Goal: Task Accomplishment & Management: Manage account settings

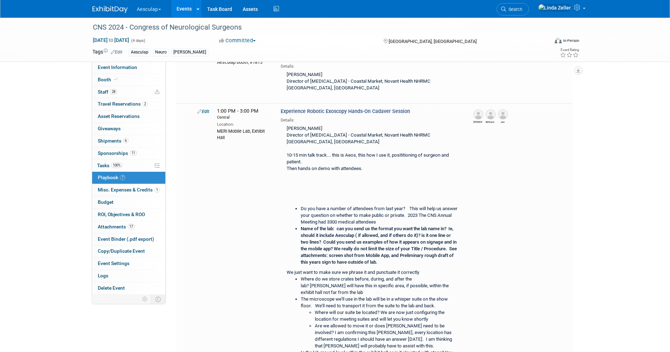
drag, startPoint x: 529, startPoint y: 8, endPoint x: 526, endPoint y: 4, distance: 4.9
click at [523, 8] on span "Search" at bounding box center [514, 9] width 16 height 5
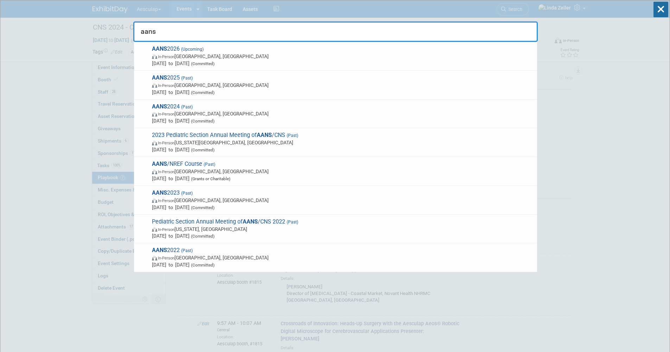
type input "aans"
drag, startPoint x: 156, startPoint y: 33, endPoint x: 114, endPoint y: 30, distance: 42.1
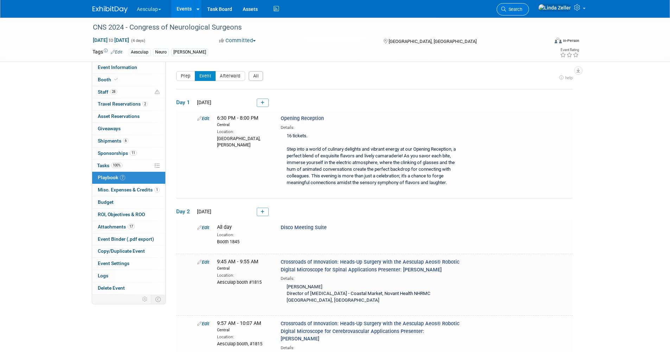
click at [523, 8] on span "Search" at bounding box center [514, 9] width 16 height 5
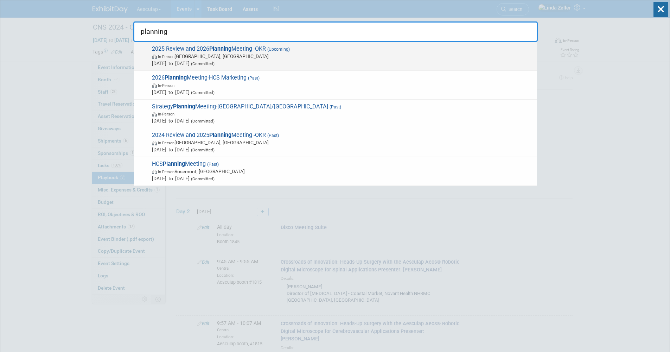
type input "planning"
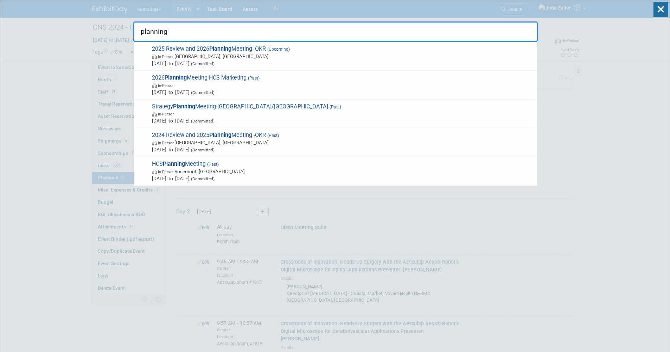
click at [195, 54] on span "In-Person San Diego, CA" at bounding box center [343, 56] width 382 height 7
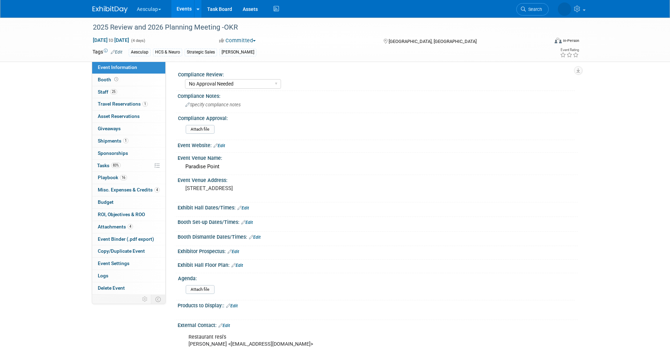
select select "No Approval Needed"
click at [103, 90] on span "Staff 25" at bounding box center [107, 92] width 19 height 6
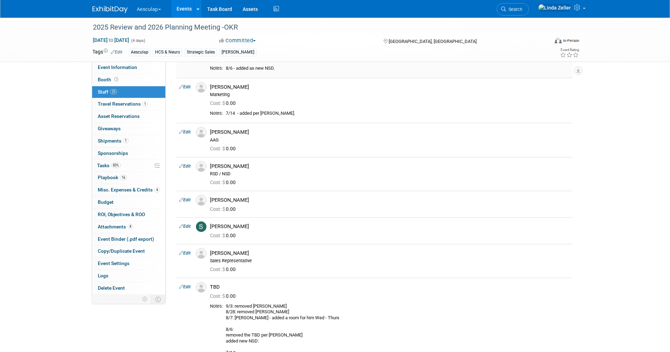
scroll to position [669, 0]
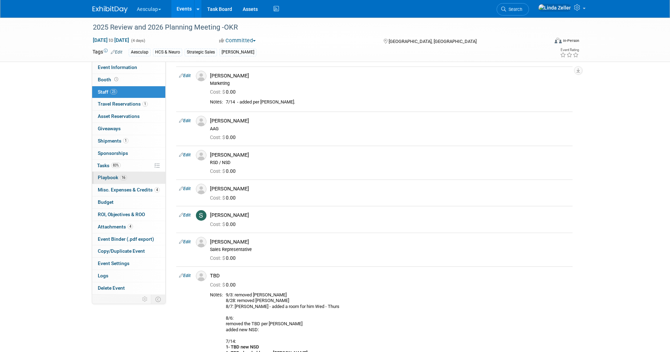
click at [103, 176] on span "Playbook 16" at bounding box center [112, 178] width 29 height 6
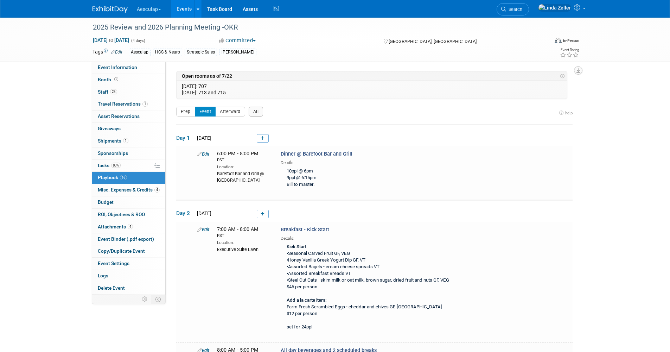
click at [577, 69] on icon "button" at bounding box center [579, 70] width 4 height 5
click at [512, 89] on link "Export tab to PDF" at bounding box center [536, 91] width 82 height 10
click at [351, 43] on div "Committed Committed Considering Not Going Sponsorship only Can't Support, no ti…" at bounding box center [295, 41] width 156 height 8
click at [523, 10] on span "Search" at bounding box center [514, 9] width 16 height 5
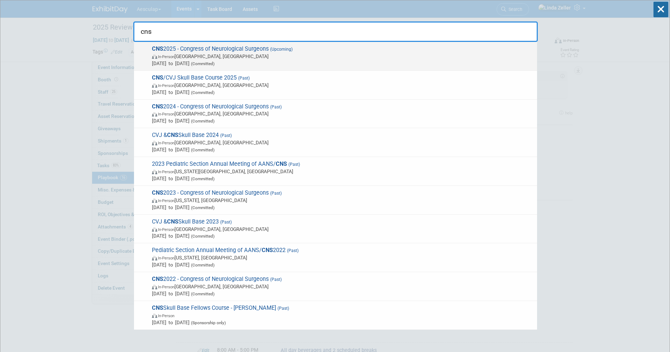
type input "cns"
click at [181, 63] on span "Oct 13, 2025 to Oct 15, 2025 (Committed)" at bounding box center [343, 63] width 382 height 7
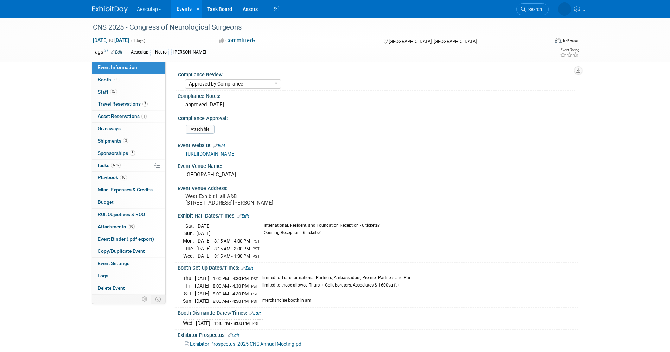
select select "Approved by Compliance"
select select "Neuro"
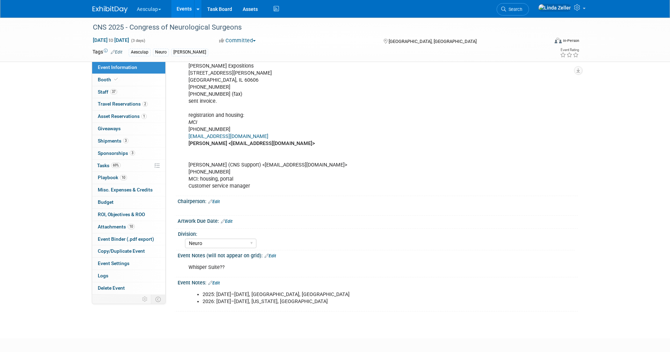
scroll to position [593, 0]
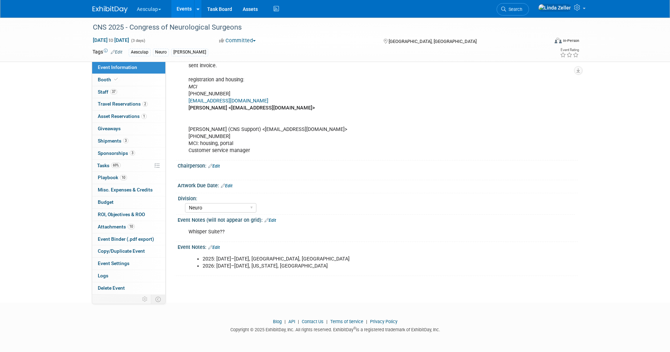
click at [231, 185] on link "Edit" at bounding box center [227, 185] width 12 height 5
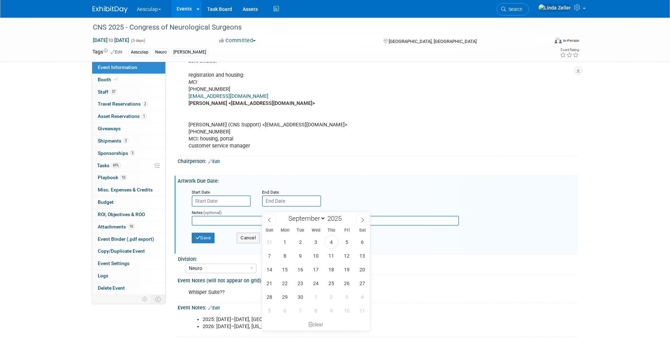
click at [272, 205] on input "text" at bounding box center [291, 200] width 59 height 11
drag, startPoint x: 328, startPoint y: 283, endPoint x: 189, endPoint y: 232, distance: 148.3
click at [327, 283] on span "25" at bounding box center [332, 283] width 14 height 14
type input "[DATE]"
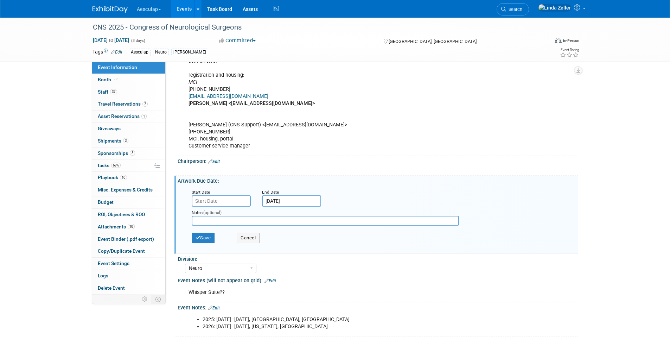
click at [206, 226] on input "text" at bounding box center [325, 221] width 267 height 10
type input "social media posts due to CNS"
click at [207, 243] on button "Save" at bounding box center [203, 238] width 23 height 11
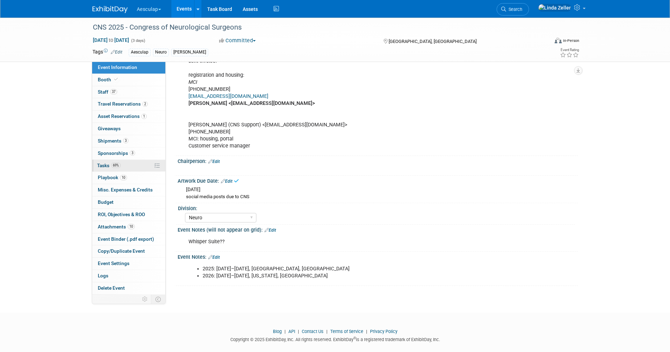
click at [105, 166] on span "Tasks 69%" at bounding box center [109, 166] width 24 height 6
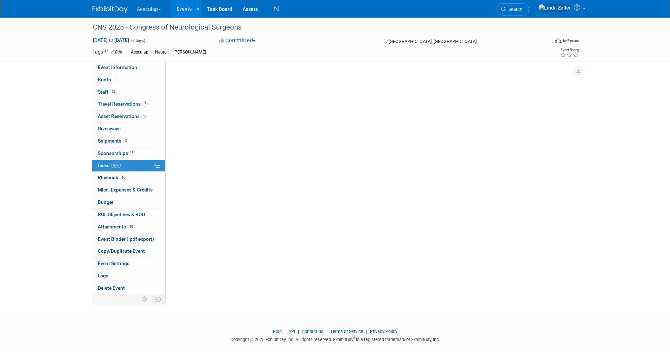
scroll to position [0, 0]
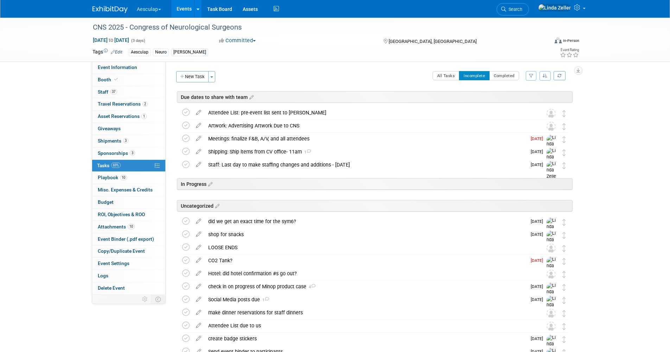
click at [200, 299] on icon at bounding box center [198, 297] width 12 height 9
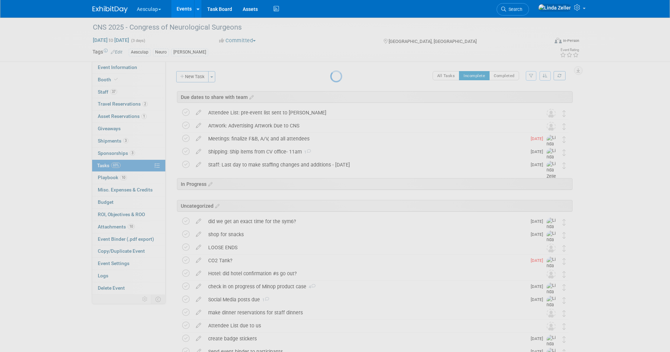
select select "8"
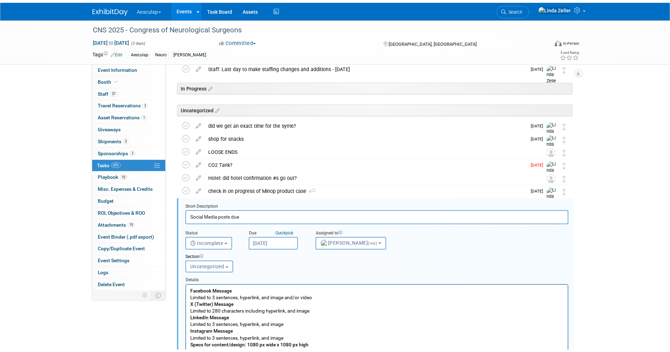
scroll to position [190, 0]
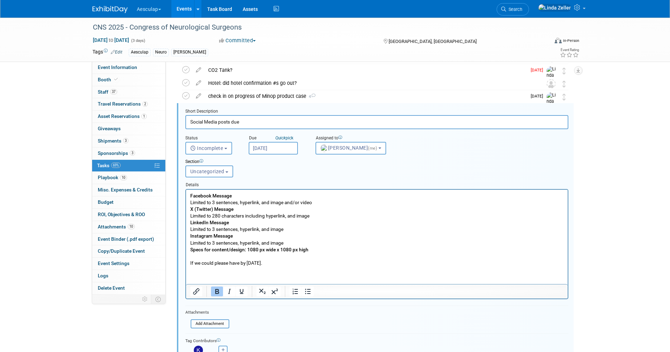
click at [271, 145] on input "Sep 15, 2025" at bounding box center [273, 148] width 49 height 13
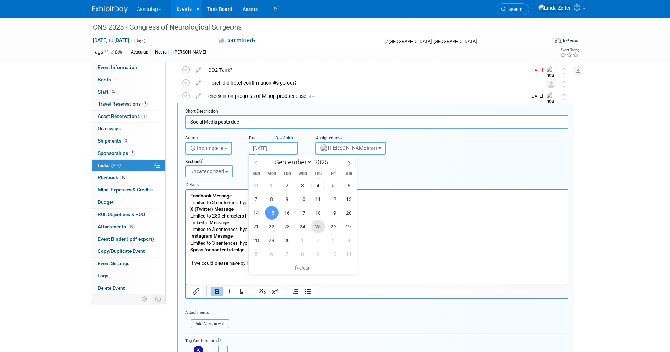
click at [319, 225] on span "25" at bounding box center [318, 227] width 14 height 14
type input "[DATE]"
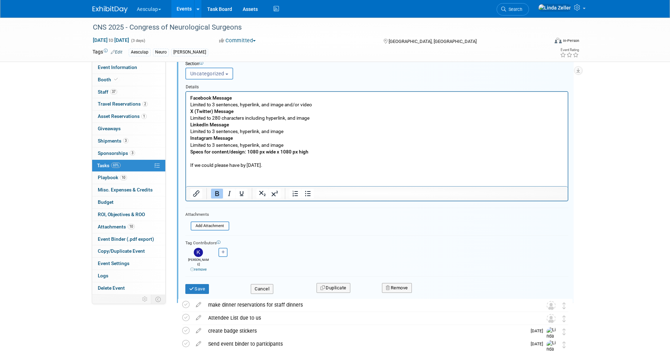
scroll to position [296, 0]
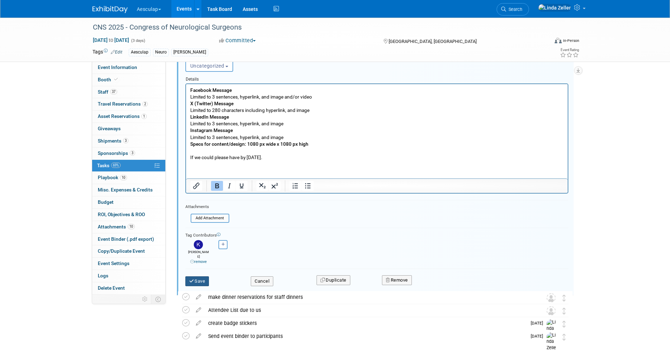
click at [202, 276] on button "Save" at bounding box center [197, 281] width 24 height 10
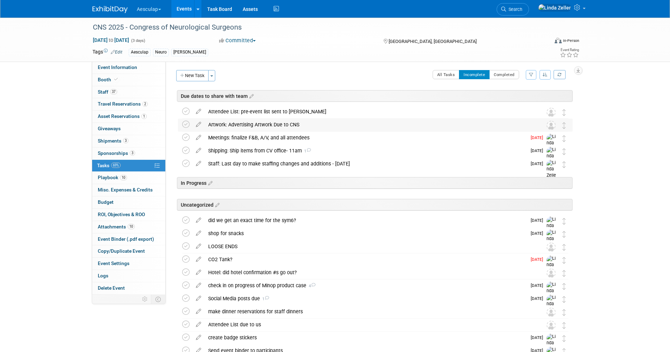
scroll to position [0, 0]
click at [303, 71] on div "All Tasks Incomplete Completed Filter by Assignee -- Select Assignee -- All una…" at bounding box center [396, 78] width 354 height 15
click at [185, 10] on link "Events" at bounding box center [184, 9] width 26 height 18
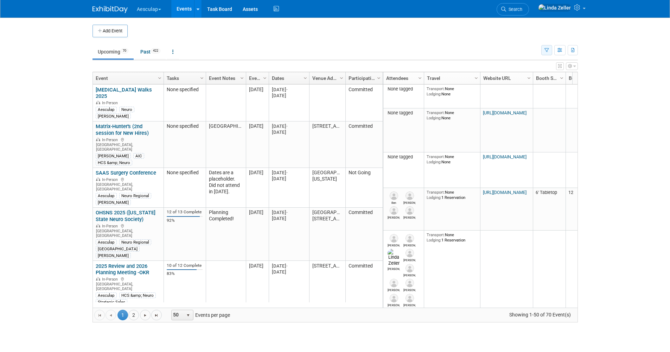
click at [543, 51] on button "button" at bounding box center [547, 50] width 11 height 10
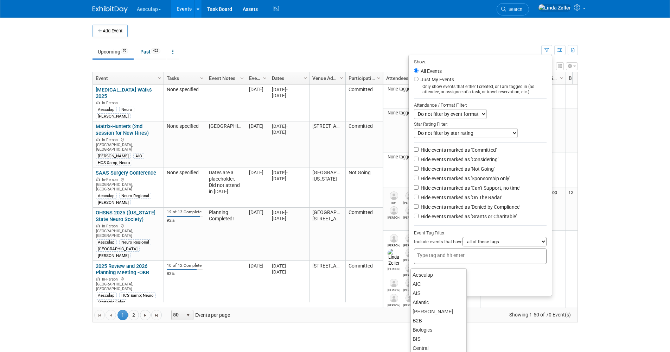
click at [417, 255] on div at bounding box center [480, 255] width 133 height 15
type input "[PERSON_NAME]"
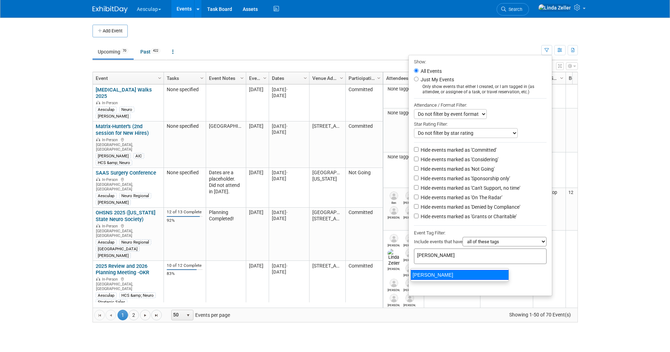
click at [420, 274] on div "[PERSON_NAME]" at bounding box center [460, 275] width 99 height 10
type input "[PERSON_NAME]"
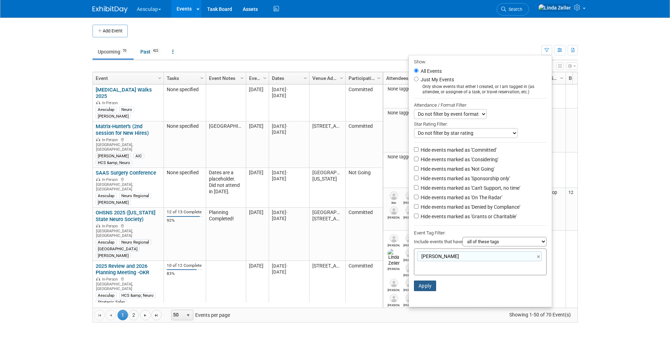
click at [423, 289] on button "Apply" at bounding box center [425, 285] width 23 height 11
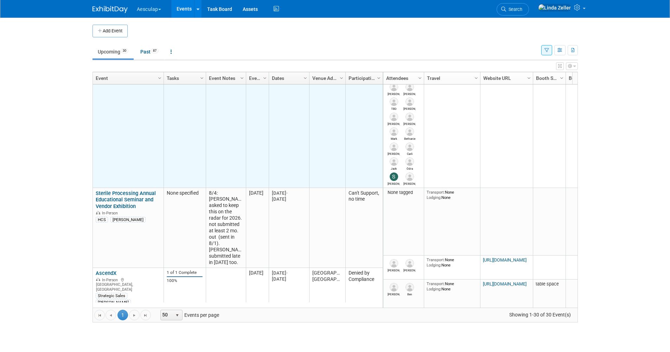
scroll to position [95, 0]
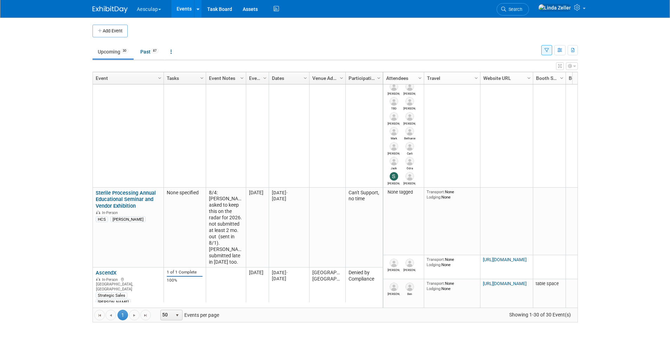
click at [542, 51] on button "button" at bounding box center [547, 50] width 11 height 10
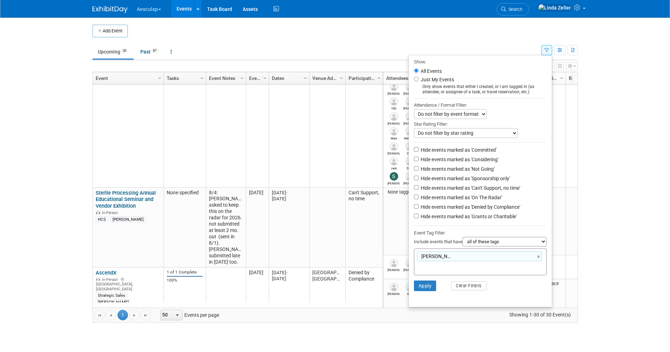
click at [60, 202] on body "Aesculap Explore: My Workspaces 4 Go to Workspace: Aesculap [PERSON_NAME] [PERS…" at bounding box center [335, 176] width 670 height 352
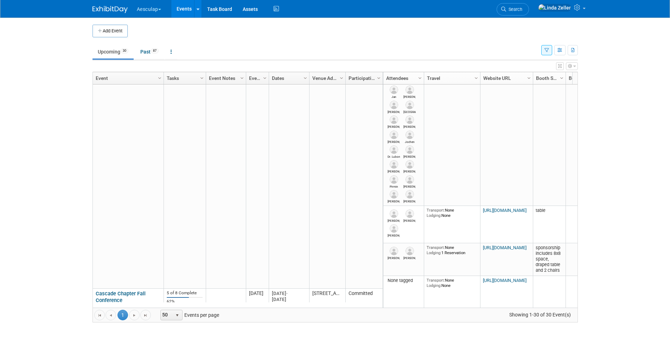
scroll to position [855, 0]
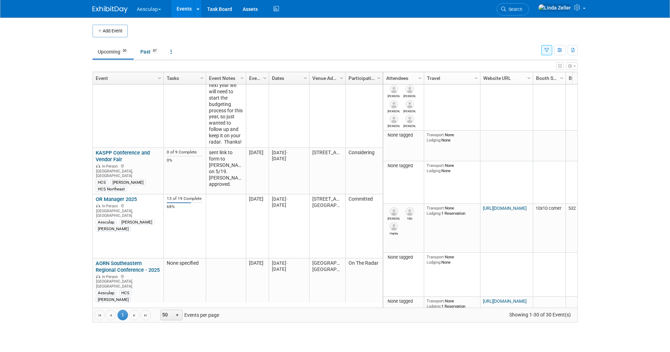
click at [49, 137] on body "Aesculap Explore: My Workspaces 4 Go to Workspace: Aesculap [PERSON_NAME] [PERS…" at bounding box center [335, 176] width 670 height 352
